Goal: Task Accomplishment & Management: Use online tool/utility

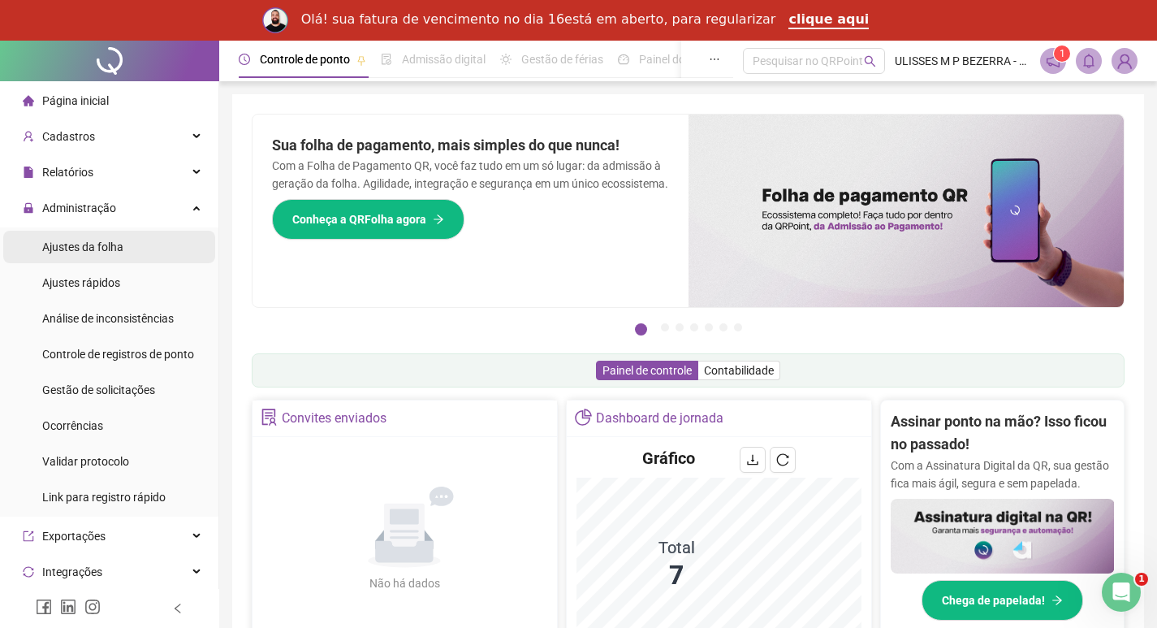
click at [139, 243] on li "Ajustes da folha" at bounding box center [109, 247] width 212 height 32
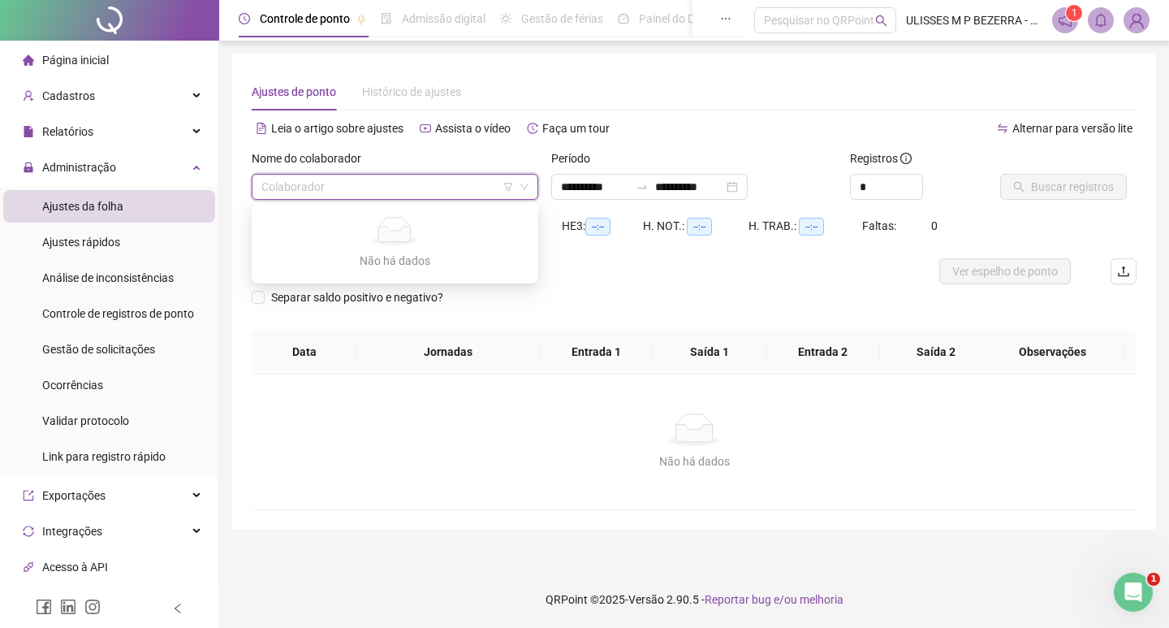
click at [356, 190] on input "search" at bounding box center [387, 187] width 253 height 24
type input "**********"
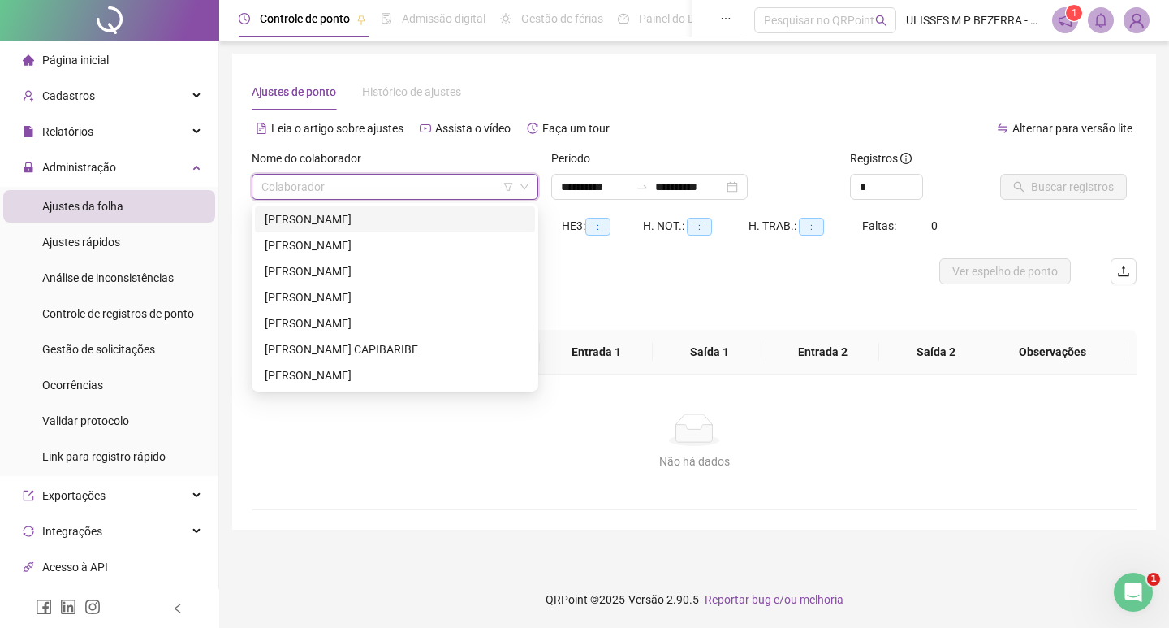
click at [365, 221] on div "[PERSON_NAME]" at bounding box center [395, 219] width 261 height 18
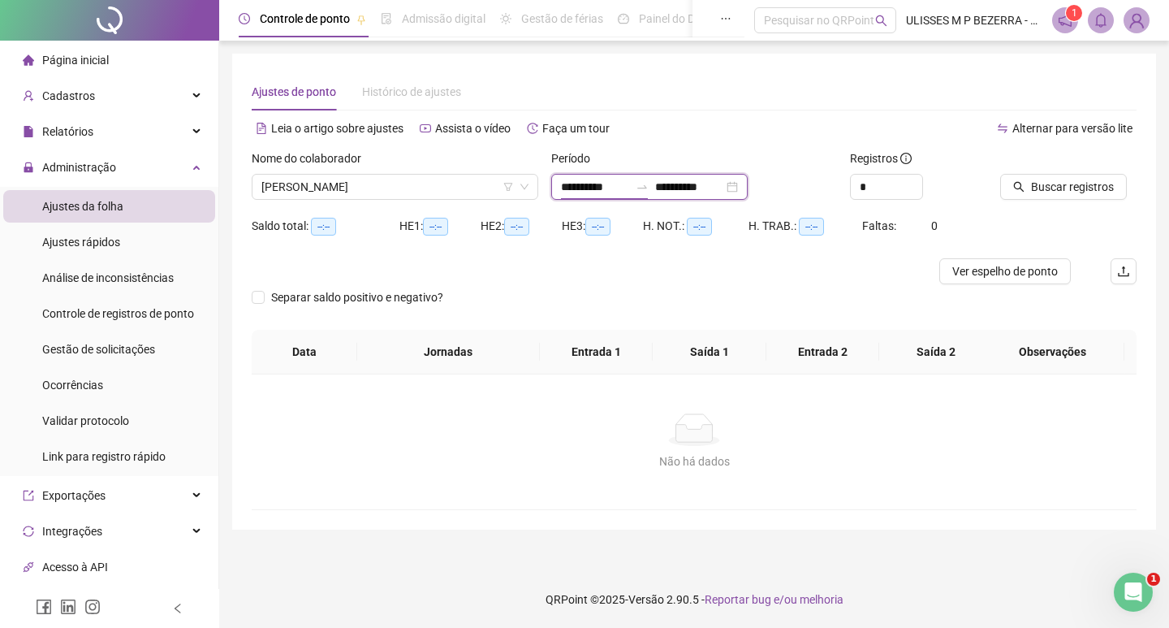
click at [580, 193] on input "**********" at bounding box center [595, 187] width 68 height 18
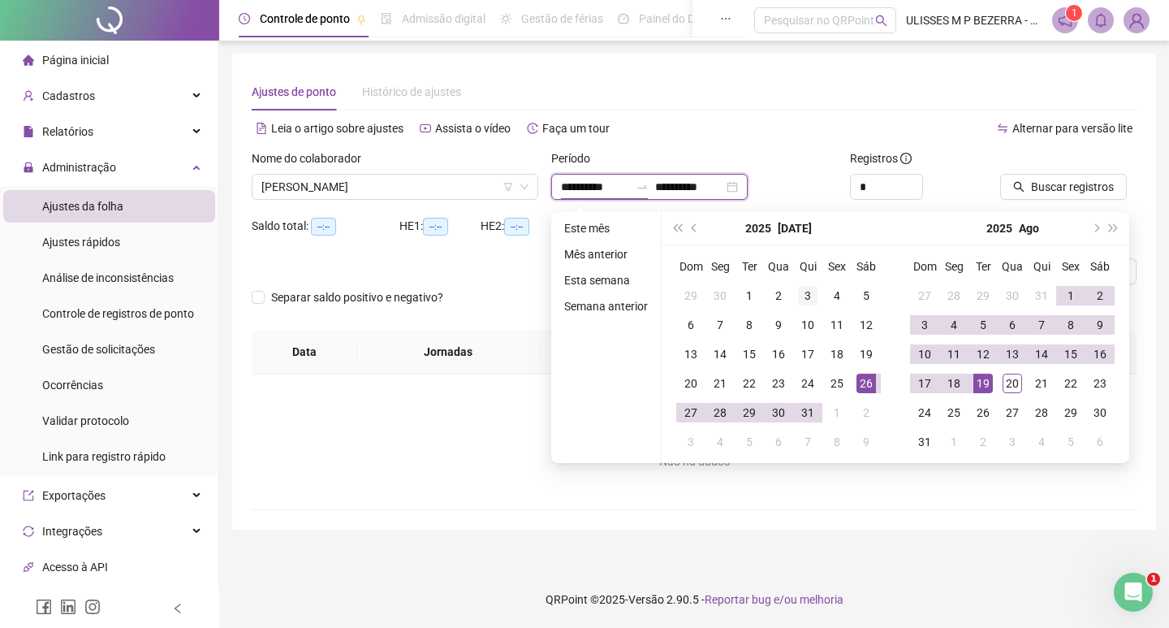
type input "**********"
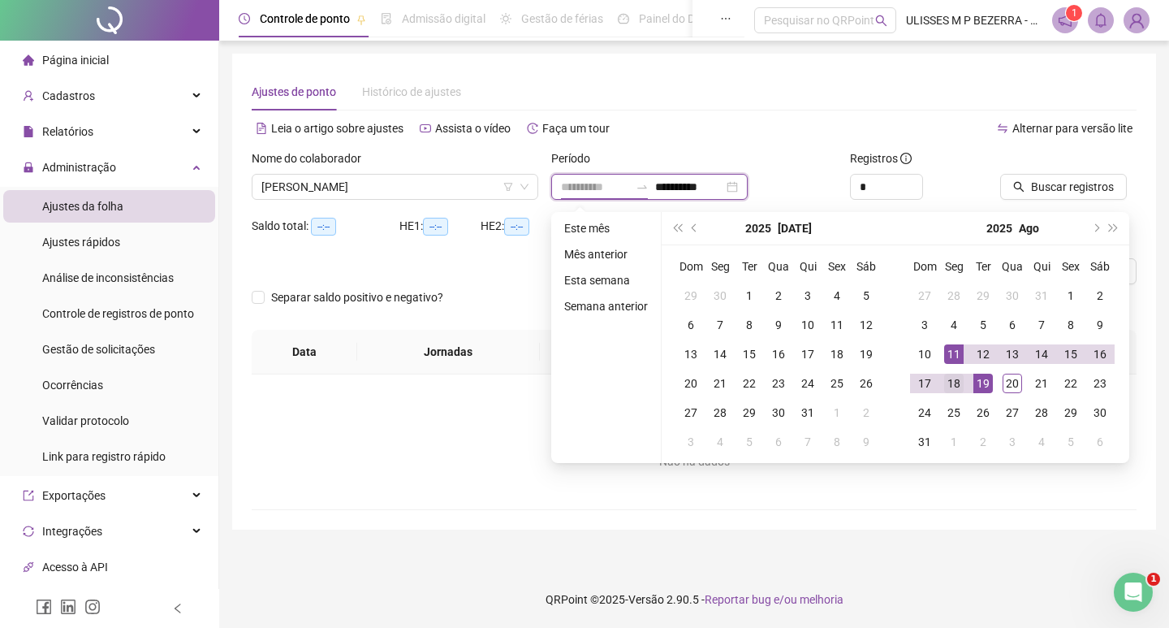
type input "**********"
click at [953, 387] on div "18" at bounding box center [953, 383] width 19 height 19
type input "**********"
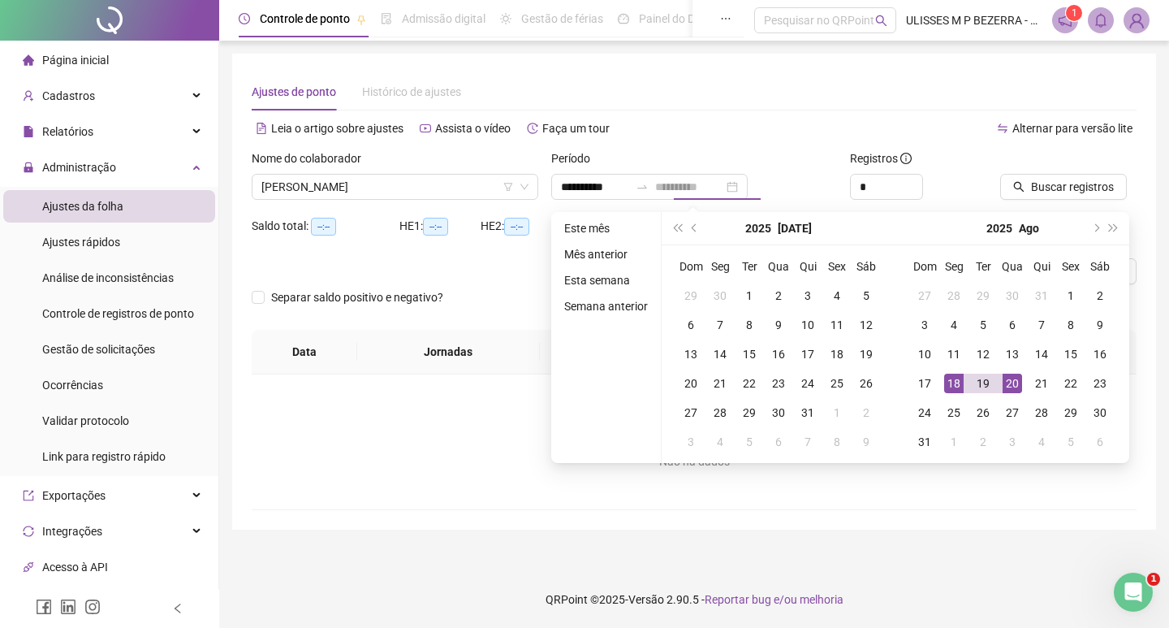
click at [1009, 380] on div "20" at bounding box center [1012, 383] width 19 height 19
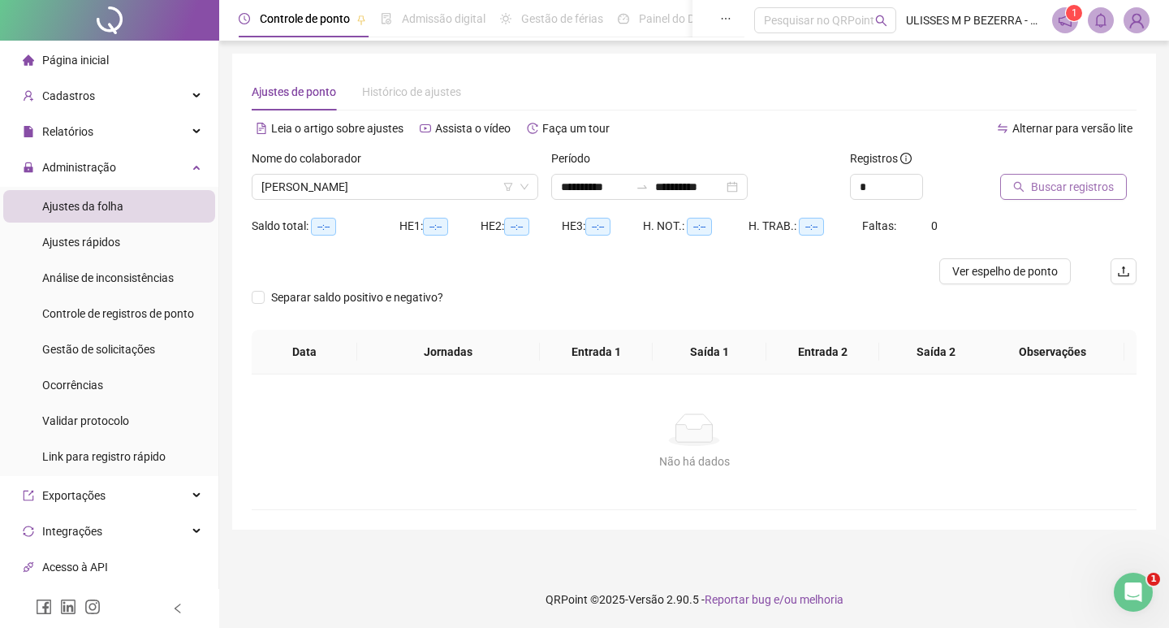
click at [1054, 183] on span "Buscar registros" at bounding box center [1072, 187] width 83 height 18
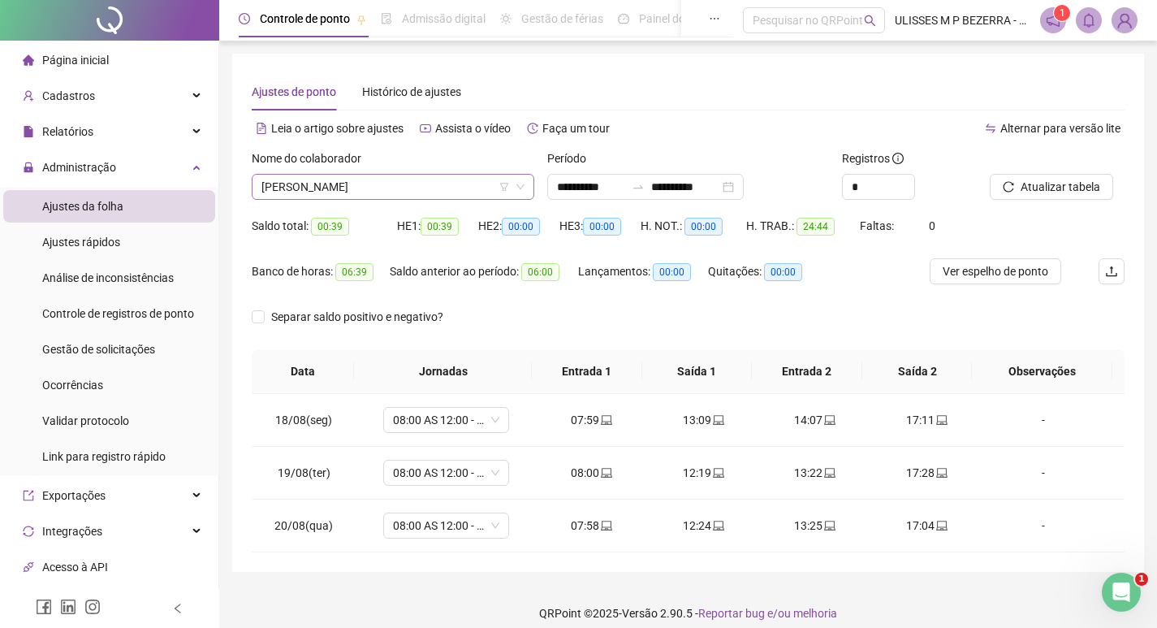
click at [375, 175] on span "[PERSON_NAME]" at bounding box center [392, 187] width 263 height 24
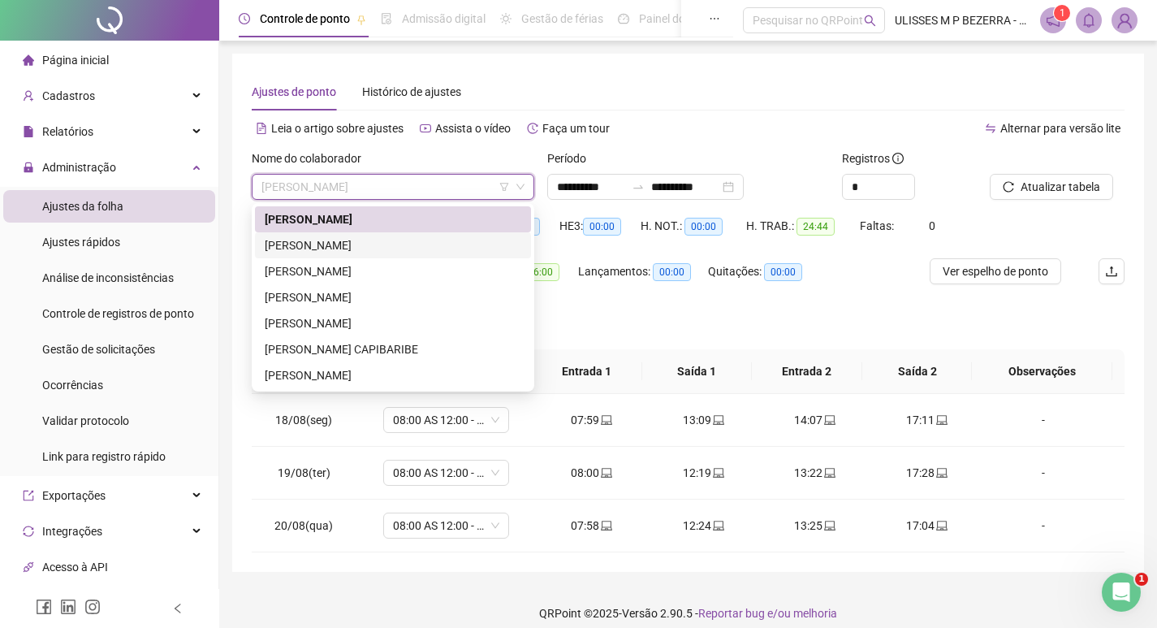
click at [393, 239] on div "[PERSON_NAME]" at bounding box center [393, 245] width 257 height 18
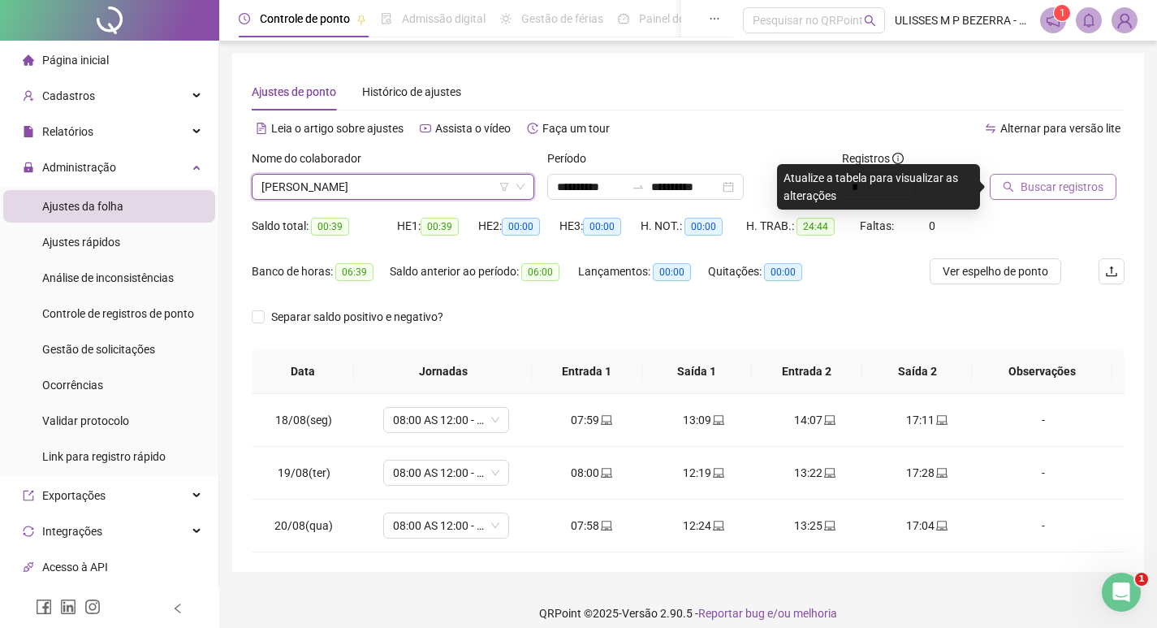
click at [1019, 195] on button "Buscar registros" at bounding box center [1053, 187] width 127 height 26
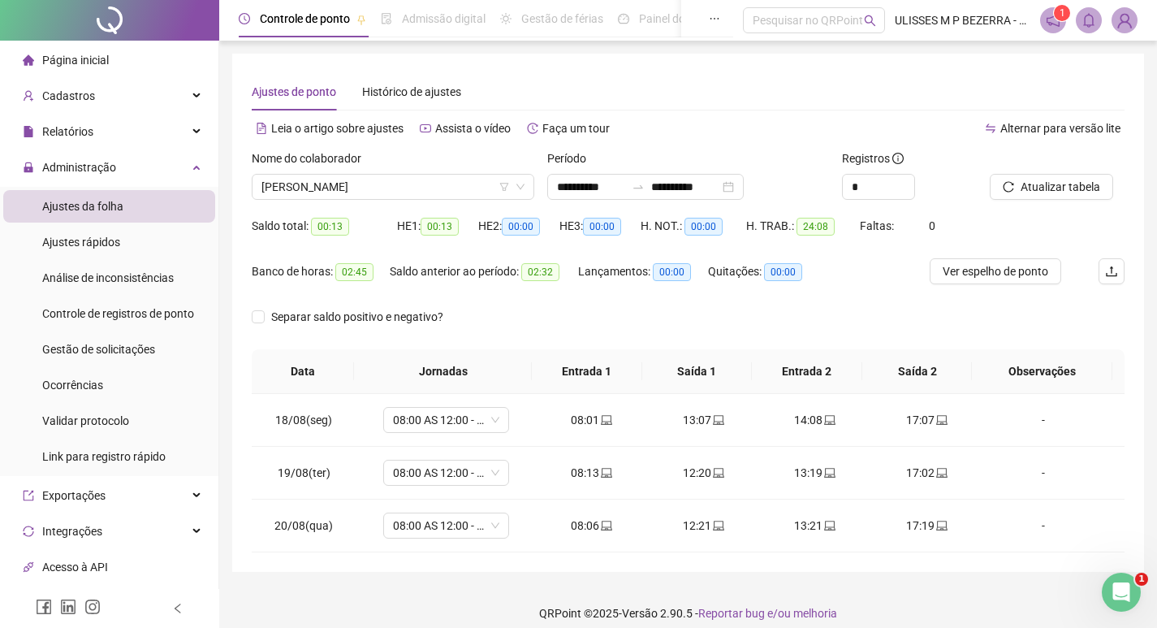
click at [392, 171] on div "Nome do colaborador" at bounding box center [393, 161] width 283 height 24
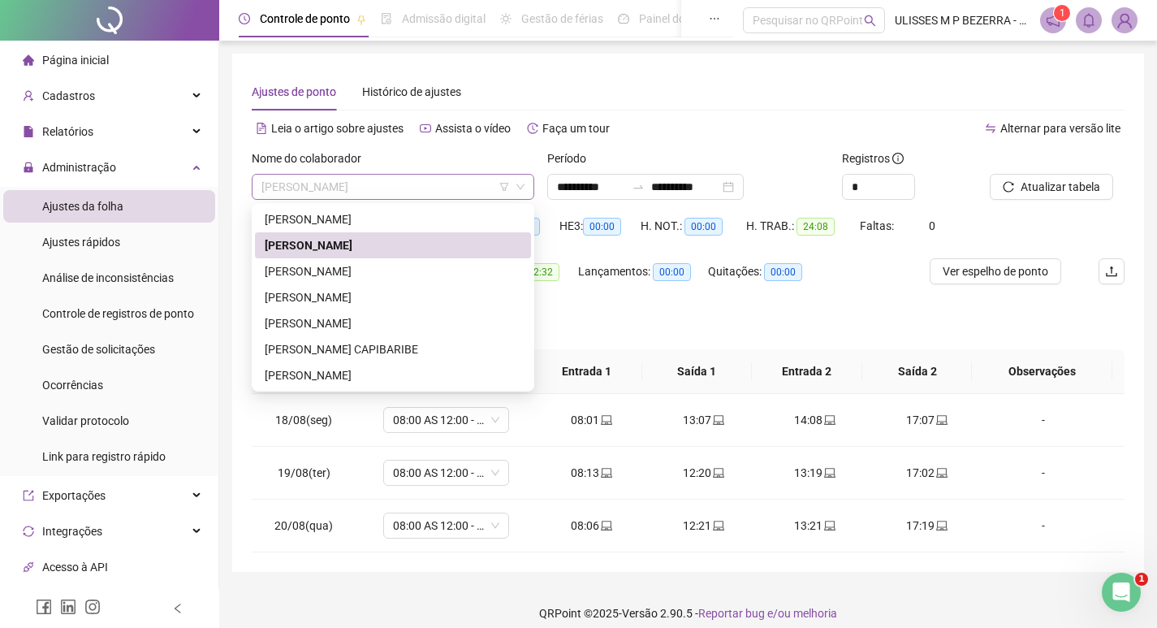
click at [403, 191] on span "[PERSON_NAME]" at bounding box center [392, 187] width 263 height 24
click at [416, 264] on div "[PERSON_NAME]" at bounding box center [393, 271] width 257 height 18
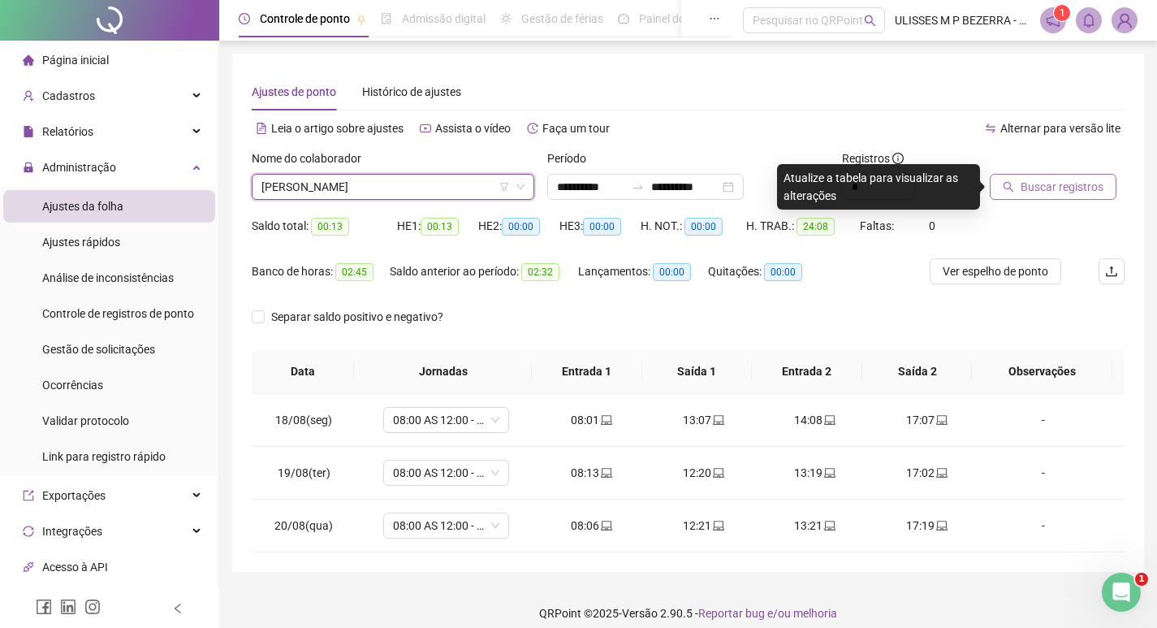
click at [1009, 190] on icon "search" at bounding box center [1008, 186] width 11 height 11
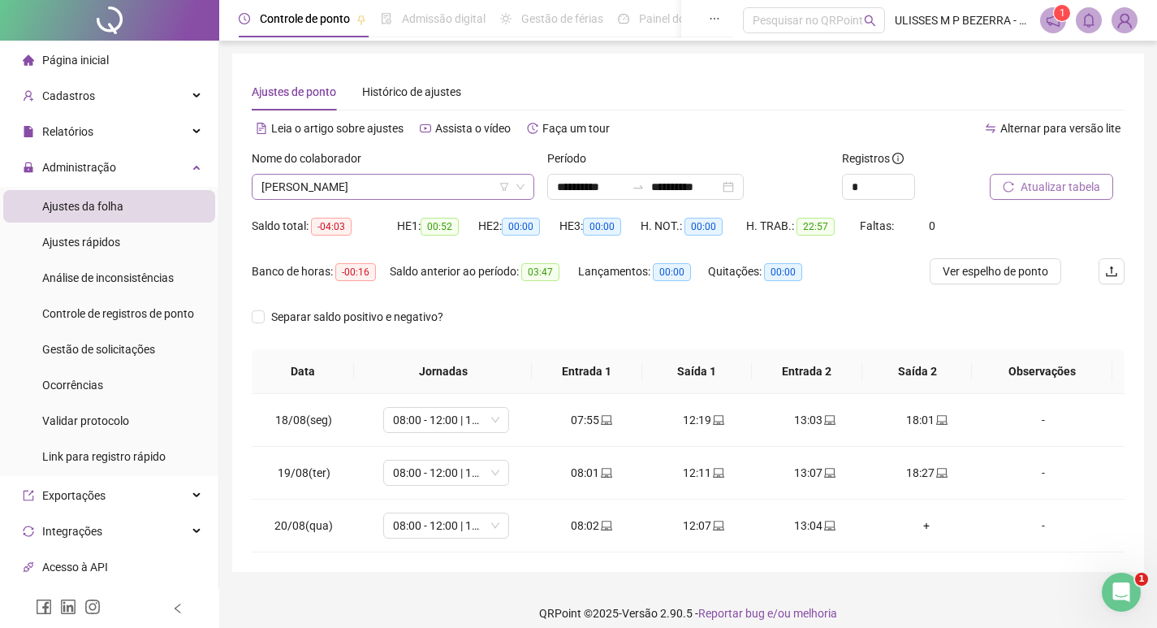
click at [409, 195] on span "[PERSON_NAME]" at bounding box center [392, 187] width 263 height 24
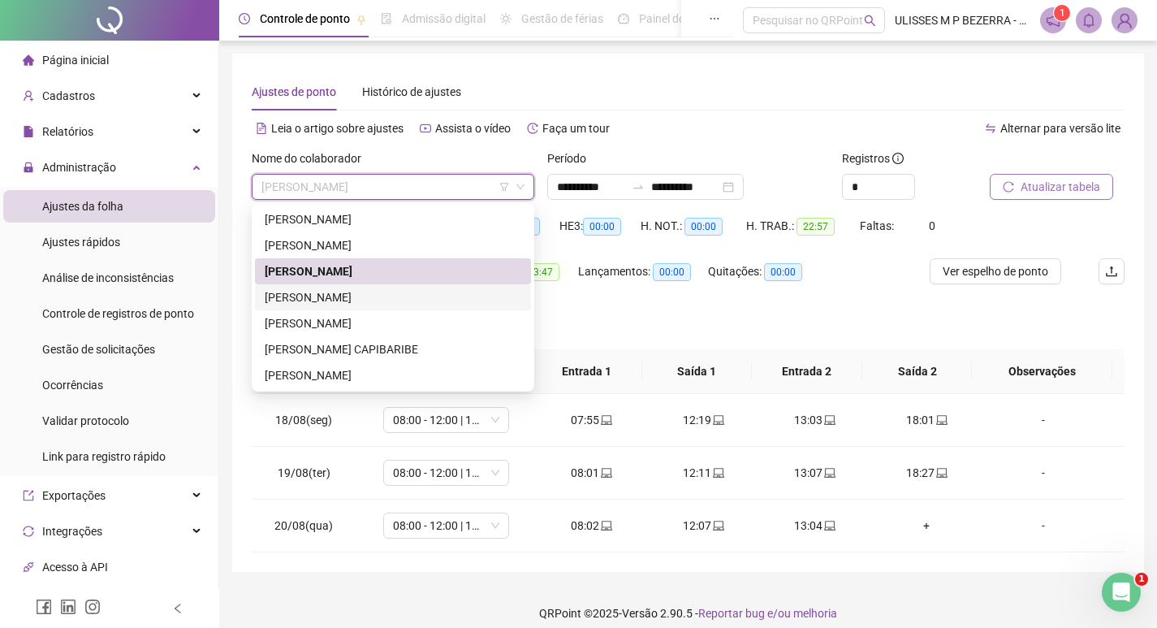
click at [402, 300] on div "[PERSON_NAME]" at bounding box center [393, 297] width 257 height 18
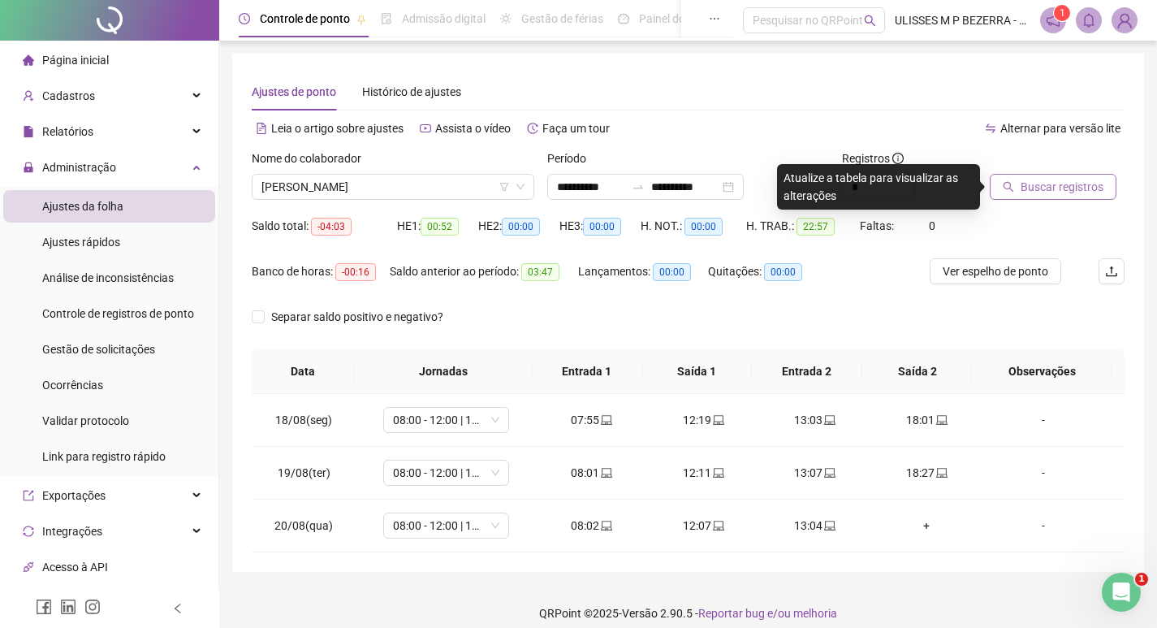
click at [1036, 191] on span "Buscar registros" at bounding box center [1062, 187] width 83 height 18
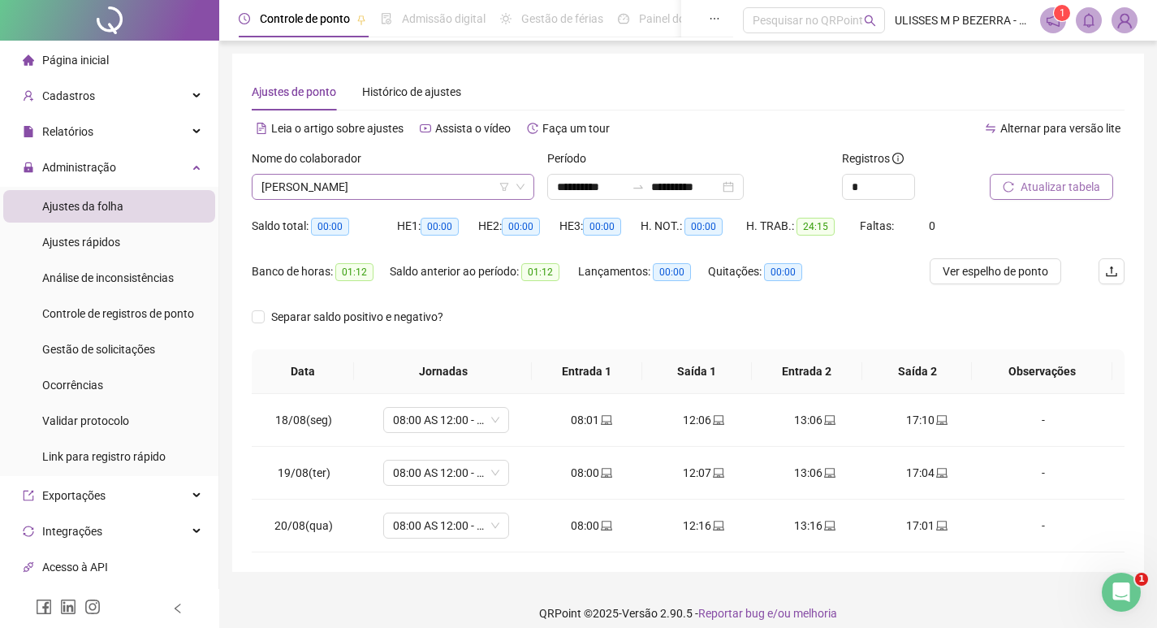
click at [408, 182] on span "[PERSON_NAME]" at bounding box center [392, 187] width 263 height 24
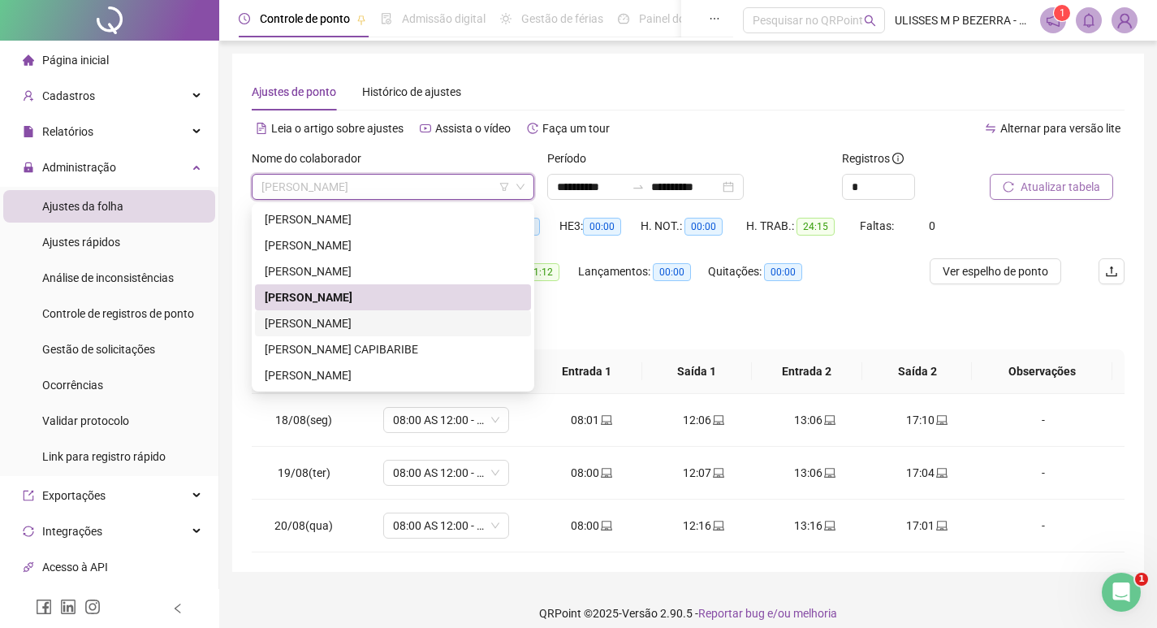
click at [409, 323] on div "[PERSON_NAME]" at bounding box center [393, 323] width 257 height 18
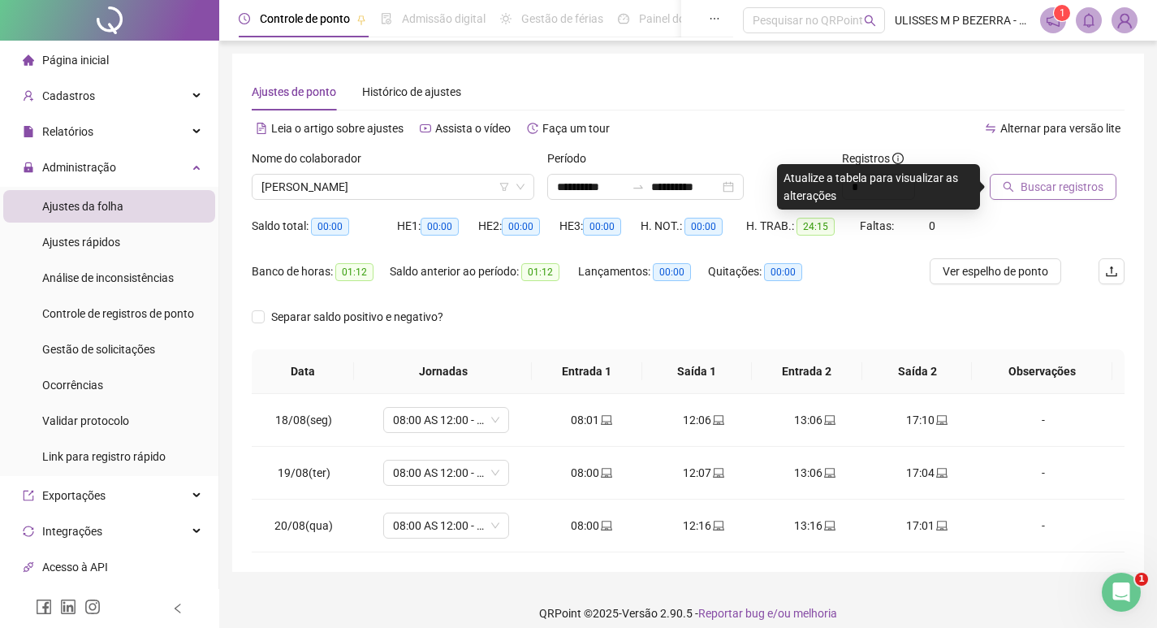
click at [1016, 189] on button "Buscar registros" at bounding box center [1053, 187] width 127 height 26
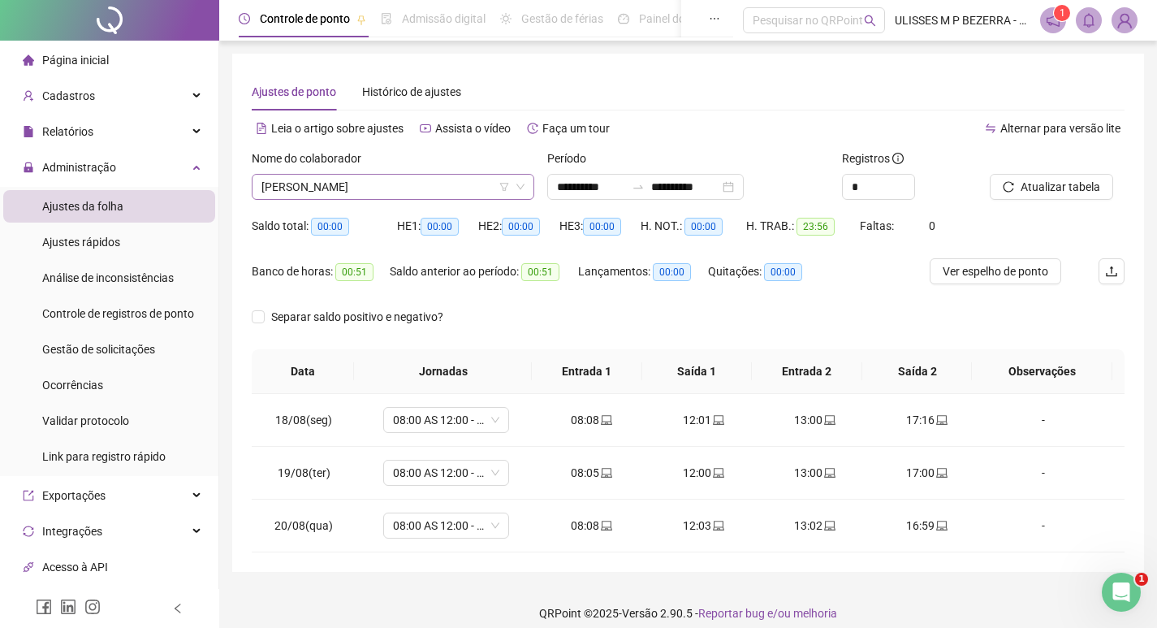
click at [391, 189] on span "[PERSON_NAME]" at bounding box center [392, 187] width 263 height 24
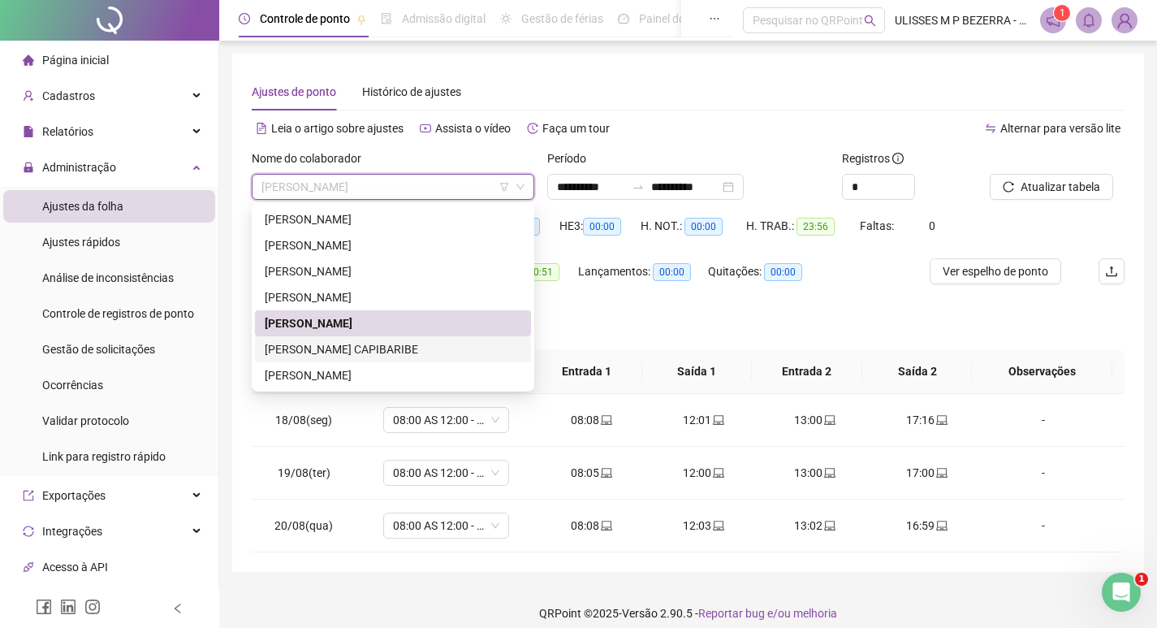
click at [443, 351] on div "[PERSON_NAME] CAPIBARIBE" at bounding box center [393, 349] width 257 height 18
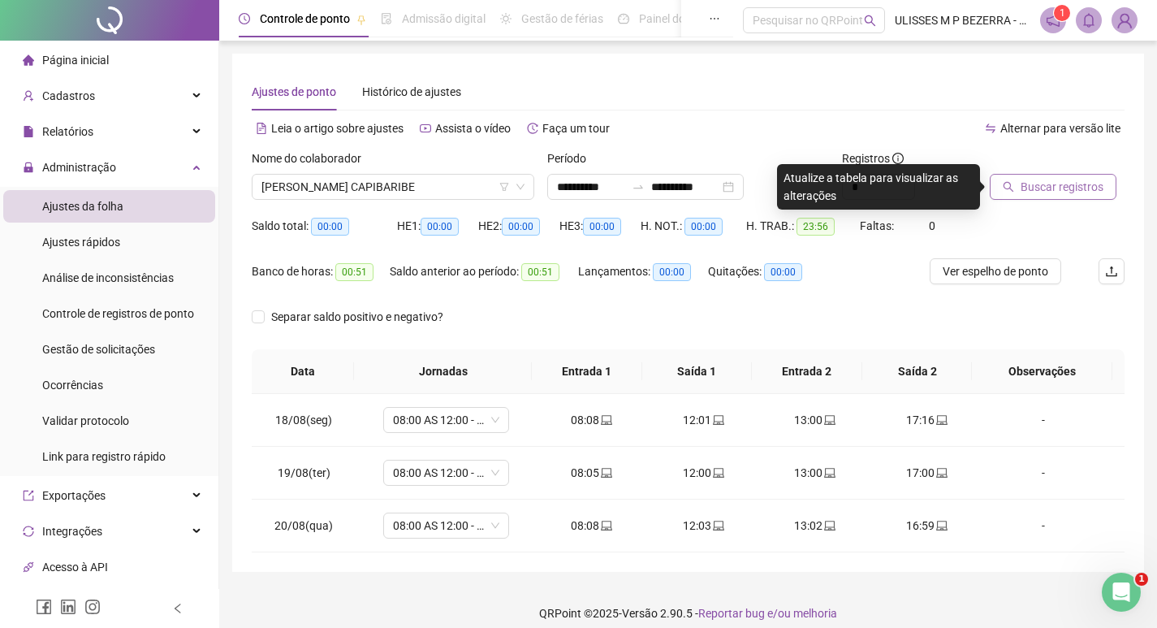
click at [1017, 184] on button "Buscar registros" at bounding box center [1053, 187] width 127 height 26
